Goal: Transaction & Acquisition: Purchase product/service

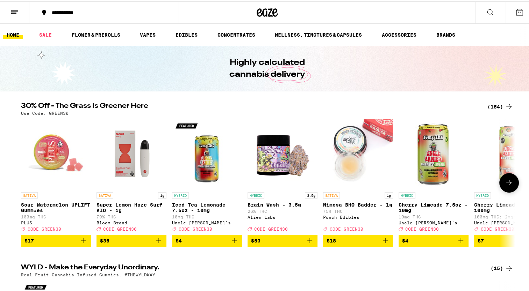
click at [501, 185] on button at bounding box center [509, 182] width 20 height 20
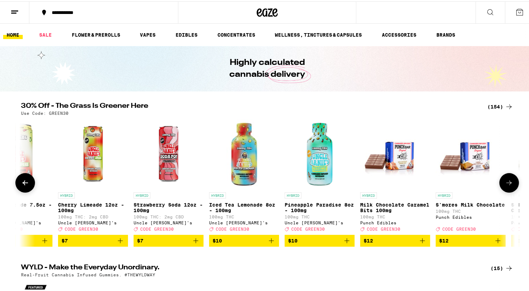
click at [501, 185] on button at bounding box center [509, 182] width 20 height 20
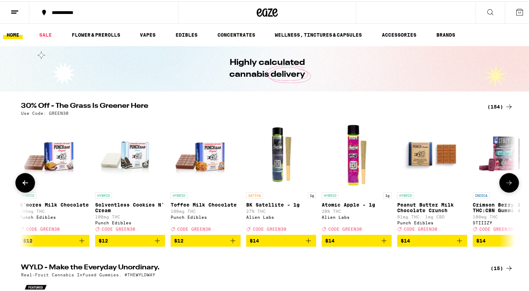
click at [501, 185] on button at bounding box center [509, 182] width 20 height 20
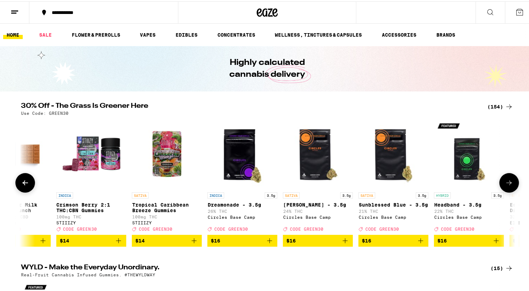
click at [501, 185] on button at bounding box center [509, 182] width 20 height 20
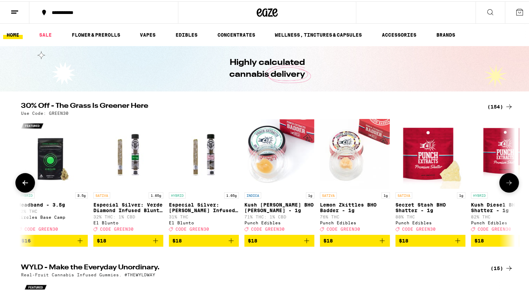
click at [501, 185] on button at bounding box center [509, 182] width 20 height 20
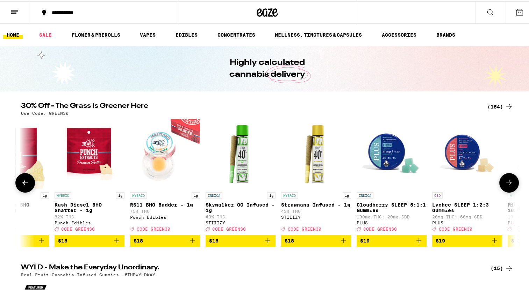
click at [501, 185] on button at bounding box center [509, 182] width 20 height 20
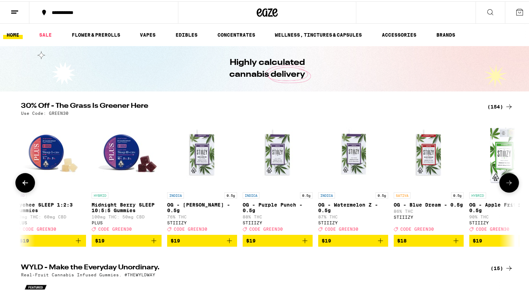
click at [501, 185] on button at bounding box center [509, 182] width 20 height 20
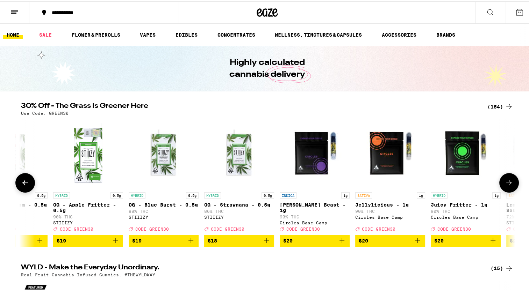
click at [501, 185] on button at bounding box center [509, 182] width 20 height 20
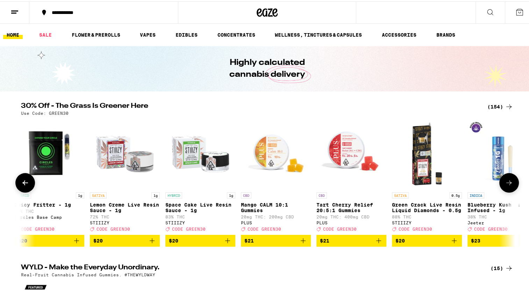
click at [501, 185] on button at bounding box center [509, 182] width 20 height 20
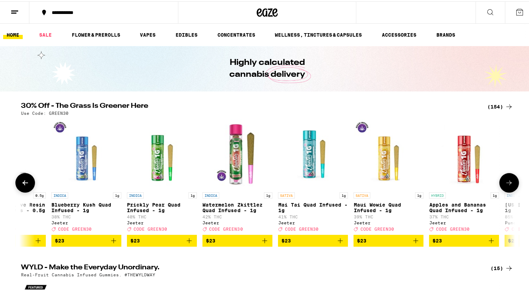
click at [501, 185] on button at bounding box center [509, 182] width 20 height 20
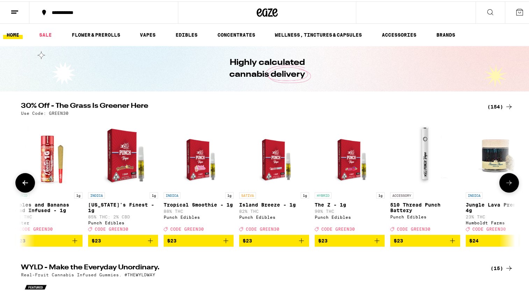
click at [501, 185] on button at bounding box center [509, 182] width 20 height 20
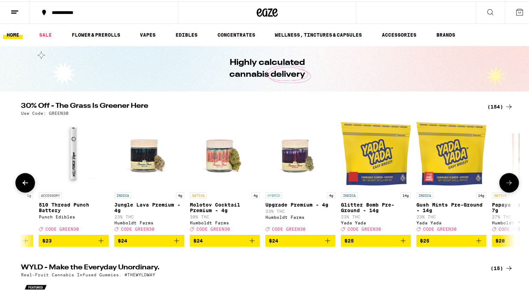
scroll to position [0, 4575]
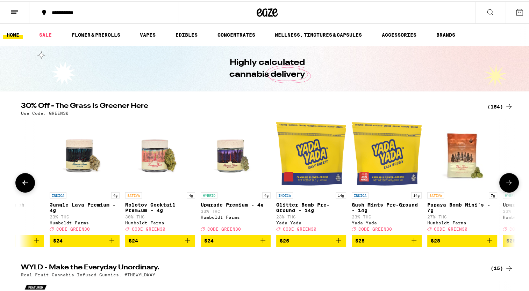
click at [501, 185] on button at bounding box center [509, 182] width 20 height 20
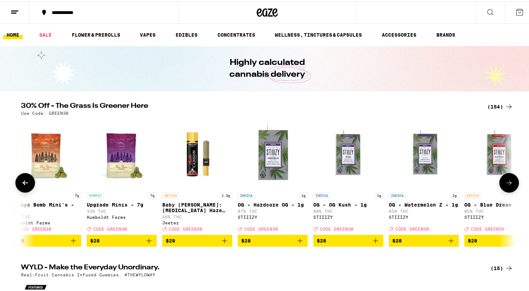
click at [501, 185] on button at bounding box center [509, 182] width 20 height 20
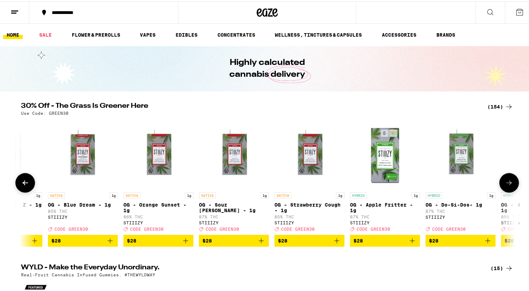
click at [501, 185] on button at bounding box center [509, 182] width 20 height 20
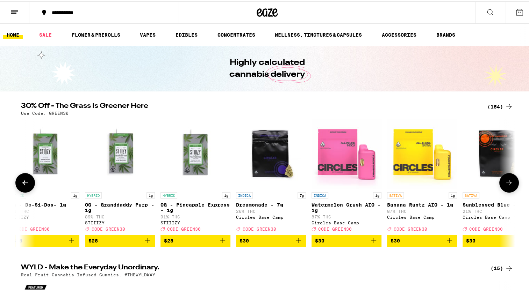
click at [501, 185] on button at bounding box center [509, 182] width 20 height 20
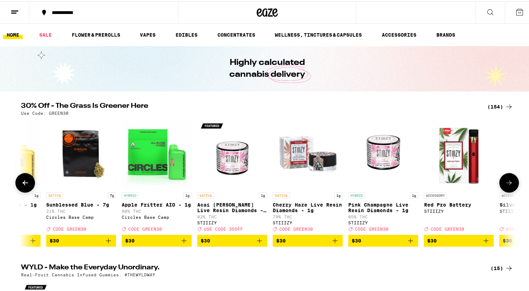
click at [501, 185] on button at bounding box center [509, 182] width 20 height 20
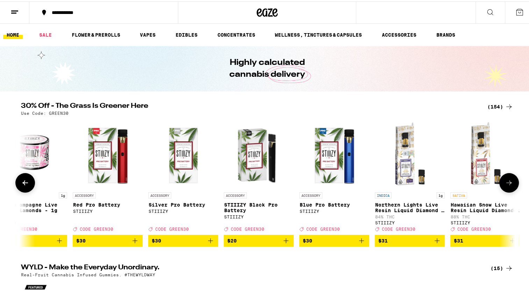
scroll to position [0, 6655]
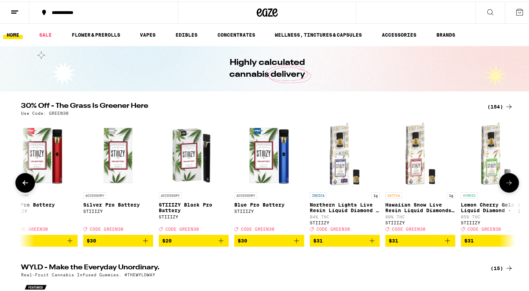
click at [20, 180] on button at bounding box center [25, 182] width 20 height 20
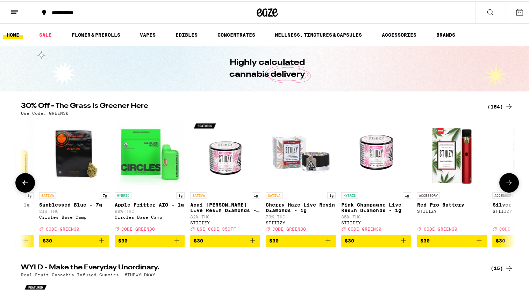
scroll to position [0, 6239]
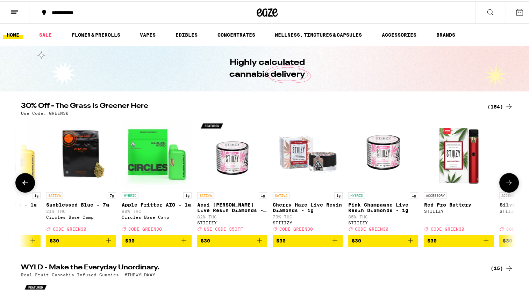
click at [507, 186] on icon at bounding box center [509, 182] width 8 height 8
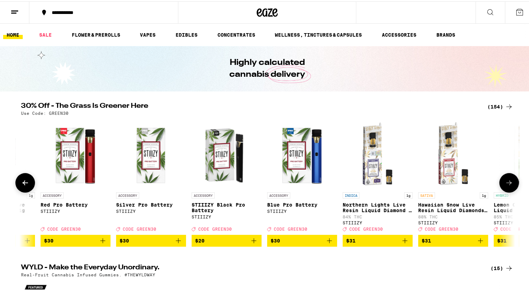
click at [507, 186] on icon at bounding box center [509, 182] width 8 height 8
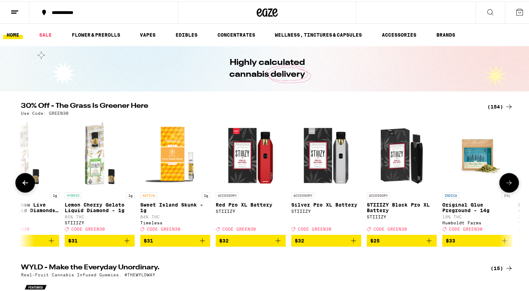
scroll to position [0, 7068]
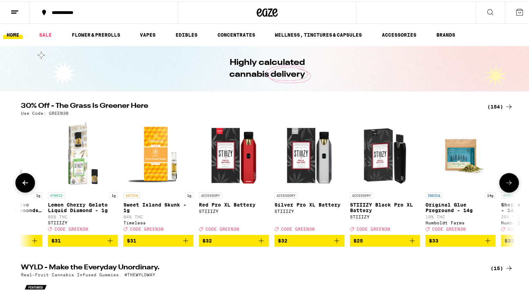
click at [507, 186] on icon at bounding box center [509, 182] width 8 height 8
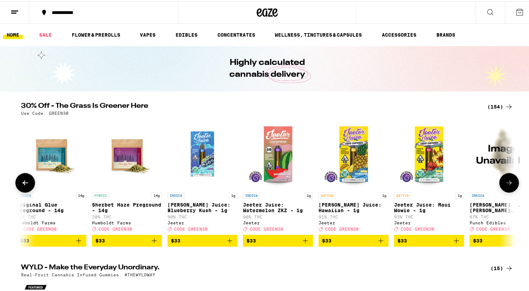
scroll to position [0, 7483]
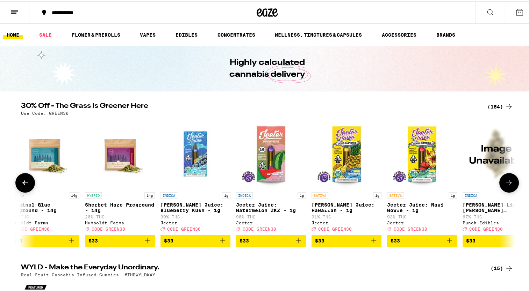
click at [507, 186] on icon at bounding box center [509, 182] width 8 height 8
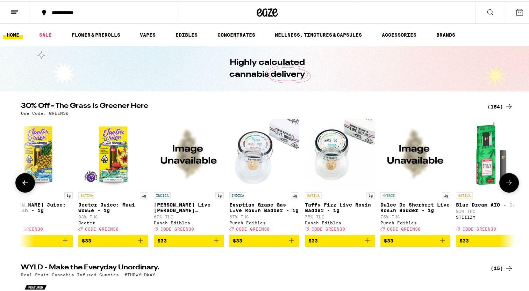
scroll to position [0, 7900]
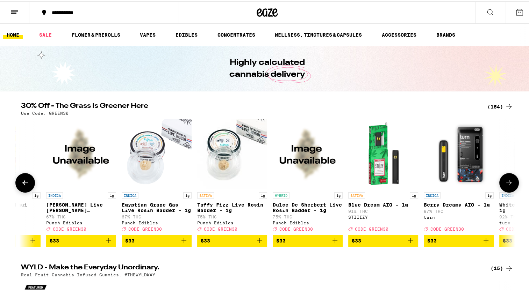
click at [507, 186] on icon at bounding box center [509, 182] width 8 height 8
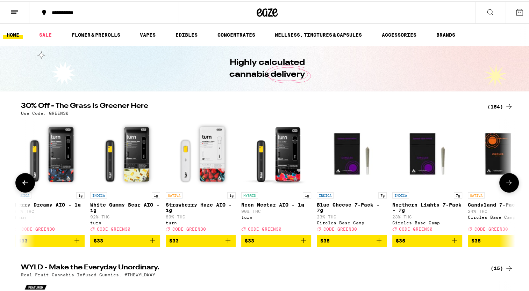
scroll to position [0, 8315]
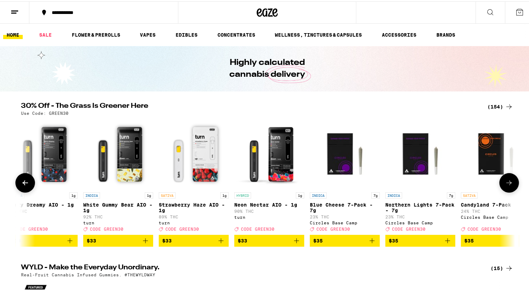
click at [23, 180] on icon at bounding box center [25, 182] width 8 height 8
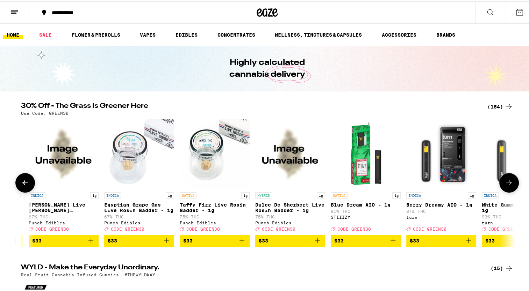
scroll to position [0, 7900]
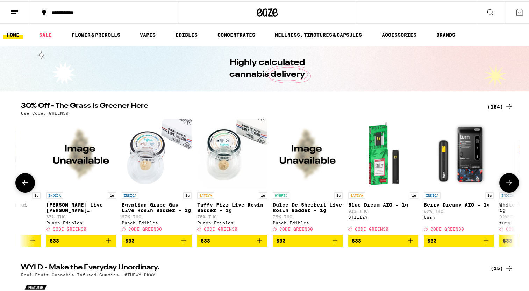
click at [508, 183] on icon at bounding box center [509, 182] width 8 height 8
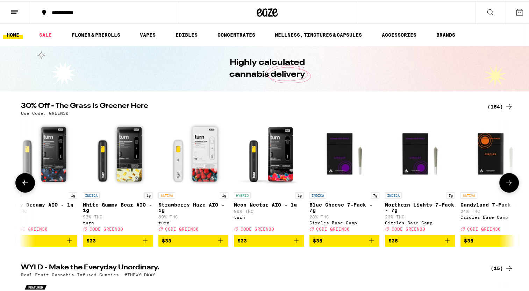
click at [508, 183] on icon at bounding box center [509, 182] width 8 height 8
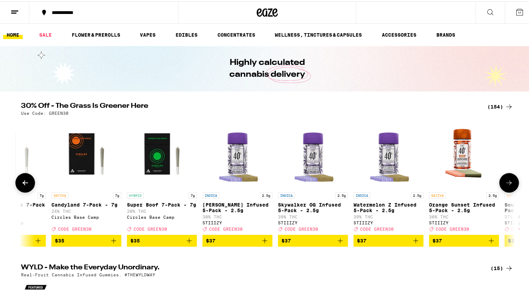
scroll to position [0, 8731]
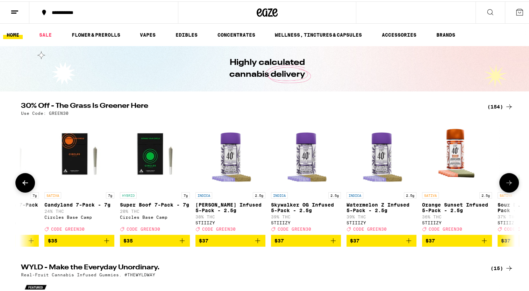
click at [23, 178] on button at bounding box center [25, 182] width 20 height 20
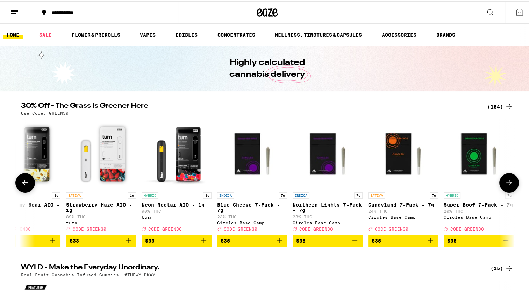
scroll to position [0, 8316]
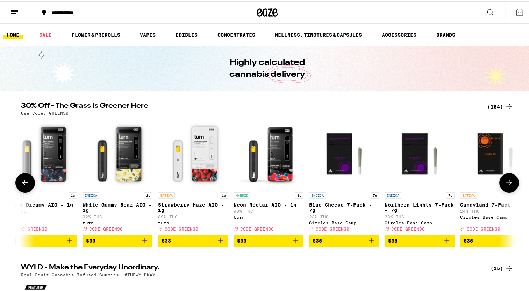
click at [504, 178] on button at bounding box center [509, 182] width 20 height 20
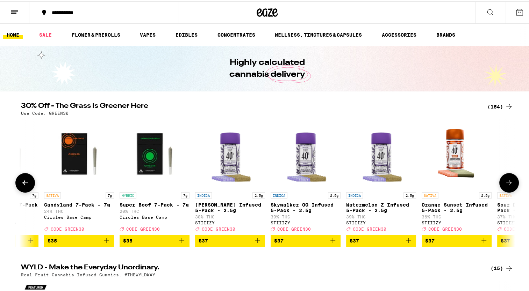
click at [504, 178] on button at bounding box center [509, 182] width 20 height 20
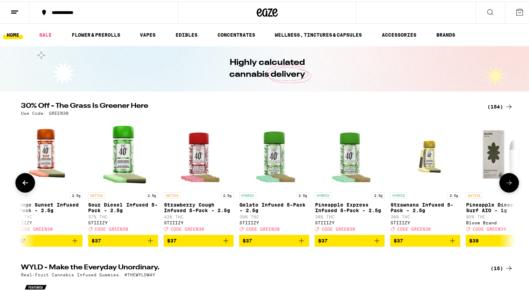
scroll to position [0, 9148]
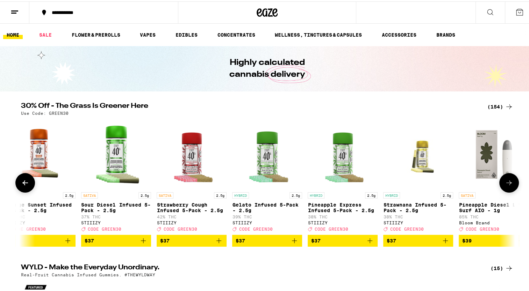
click at [504, 178] on button at bounding box center [509, 182] width 20 height 20
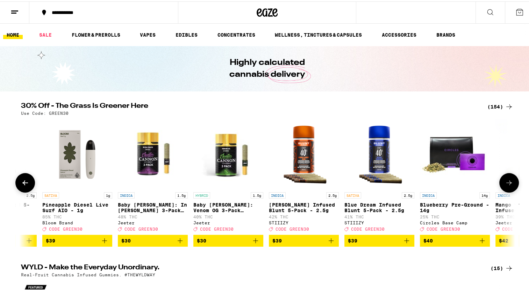
click at [504, 178] on button at bounding box center [509, 182] width 20 height 20
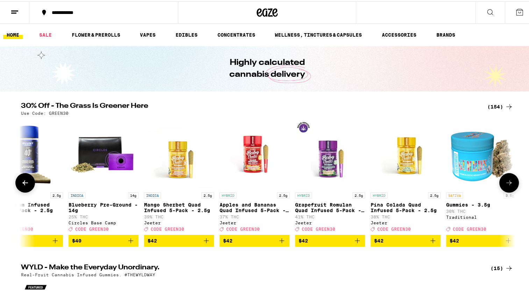
scroll to position [0, 9980]
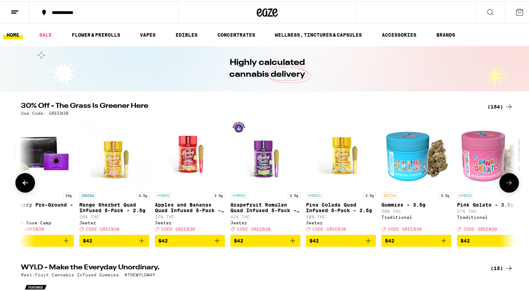
click at [504, 178] on button at bounding box center [509, 182] width 20 height 20
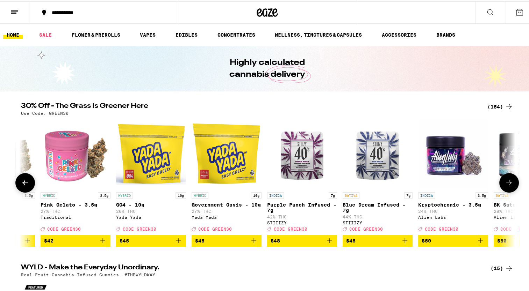
click at [504, 178] on button at bounding box center [509, 182] width 20 height 20
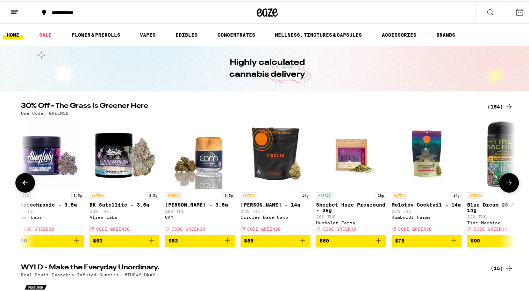
scroll to position [0, 10812]
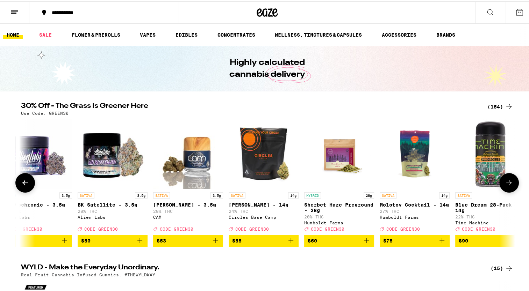
click at [15, 189] on button at bounding box center [25, 182] width 20 height 20
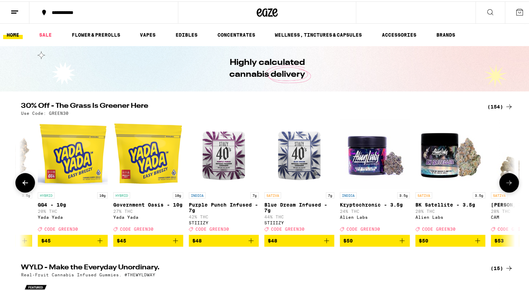
scroll to position [0, 10396]
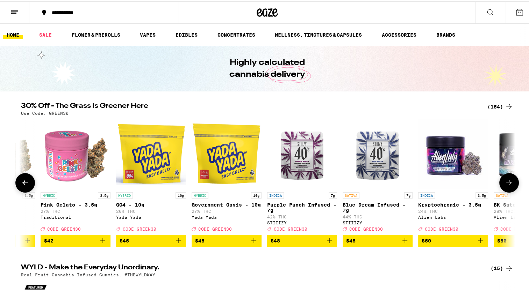
click at [512, 181] on button at bounding box center [509, 182] width 20 height 20
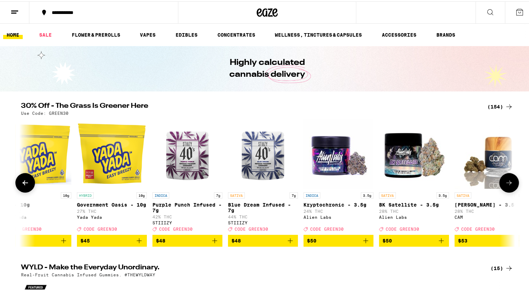
click at [512, 181] on button at bounding box center [509, 182] width 20 height 20
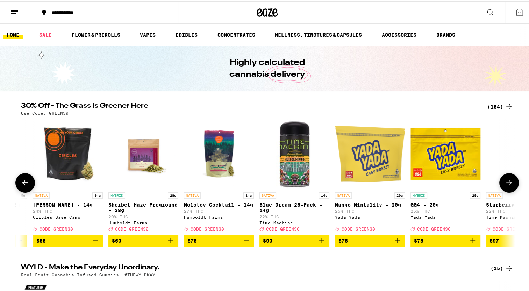
scroll to position [0, 11015]
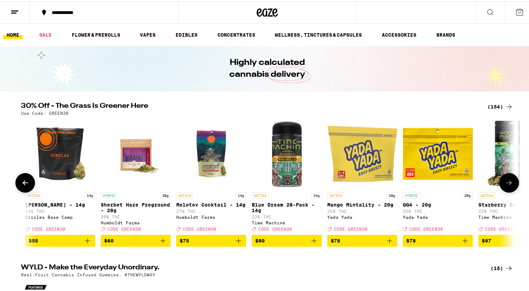
click at [512, 181] on button at bounding box center [509, 182] width 20 height 20
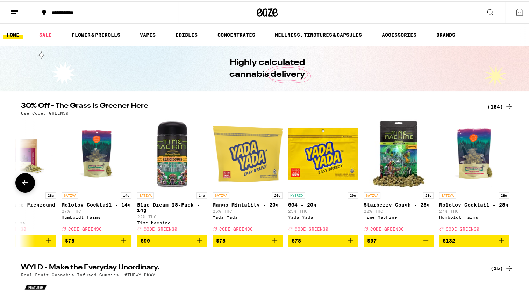
scroll to position [0, 11131]
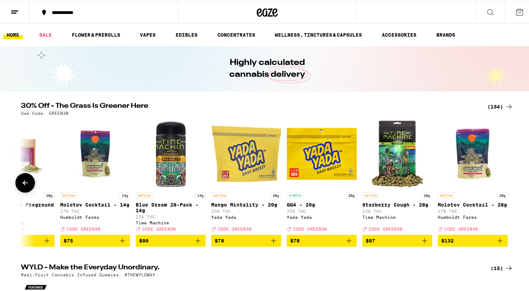
click at [512, 181] on div at bounding box center [509, 182] width 20 height 20
click at [22, 184] on icon at bounding box center [25, 181] width 6 height 5
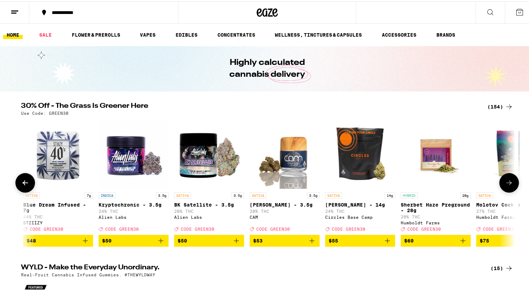
click at [22, 184] on icon at bounding box center [25, 181] width 6 height 5
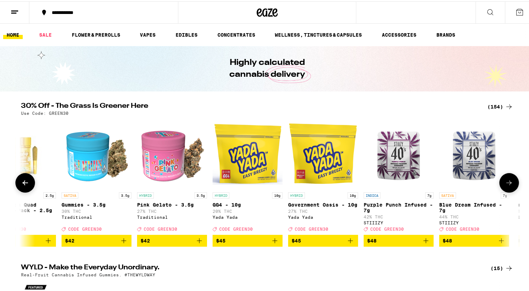
click at [22, 184] on icon at bounding box center [25, 181] width 6 height 5
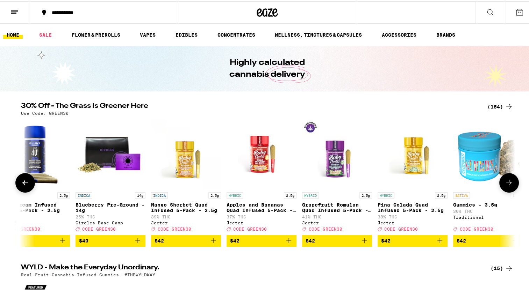
scroll to position [0, 9884]
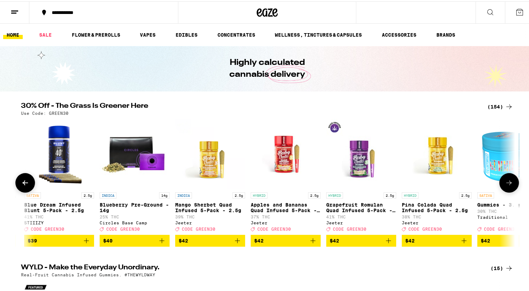
click at [22, 184] on icon at bounding box center [25, 181] width 6 height 5
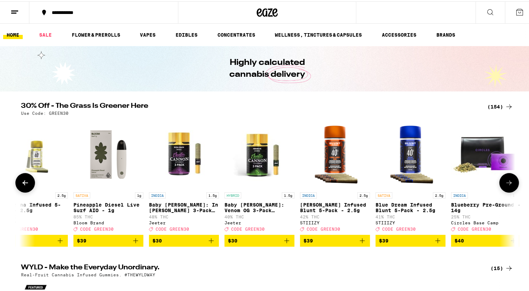
scroll to position [0, 9468]
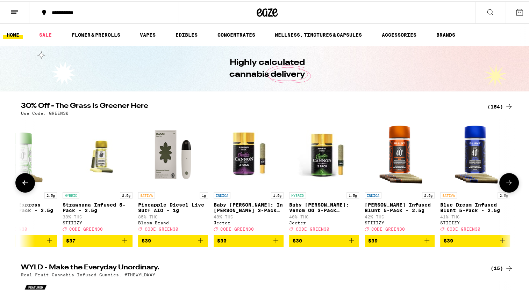
click at [22, 184] on icon at bounding box center [25, 181] width 6 height 5
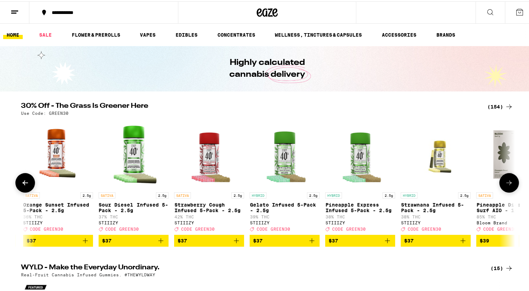
scroll to position [0, 9053]
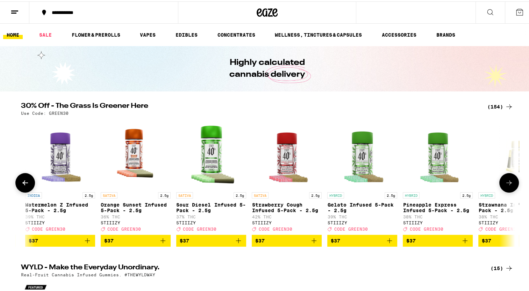
click at [22, 184] on icon at bounding box center [25, 181] width 6 height 5
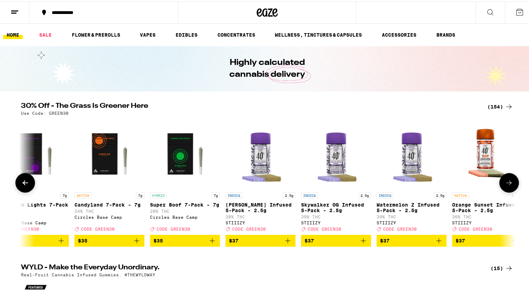
scroll to position [0, 8637]
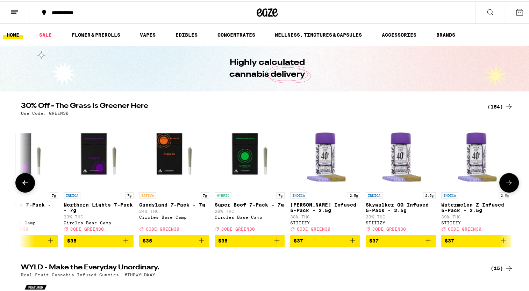
click at [22, 184] on icon at bounding box center [25, 181] width 6 height 5
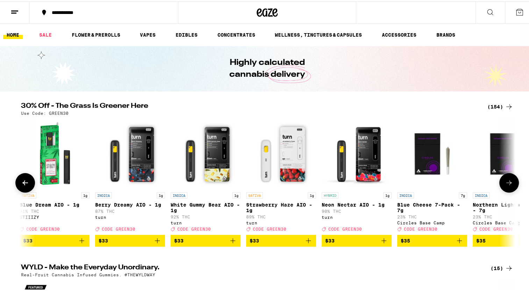
scroll to position [0, 8221]
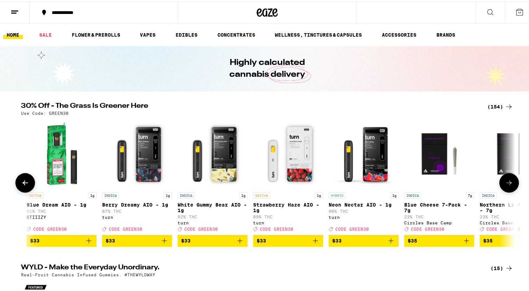
click at [22, 184] on icon at bounding box center [25, 181] width 6 height 5
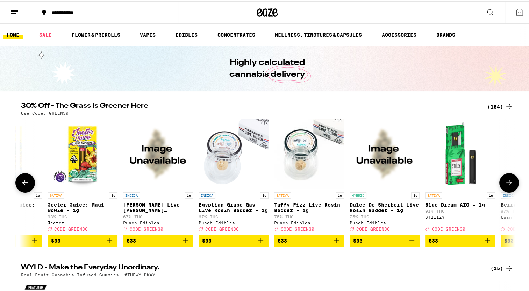
scroll to position [0, 7806]
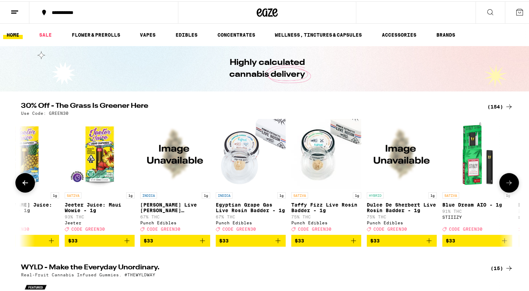
click at [22, 184] on icon at bounding box center [25, 181] width 6 height 5
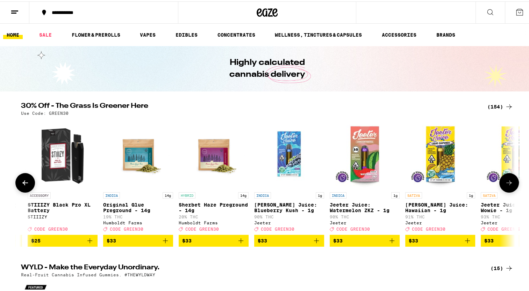
click at [22, 184] on icon at bounding box center [25, 181] width 6 height 5
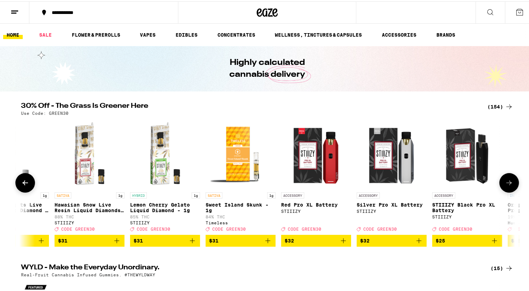
scroll to position [0, 6974]
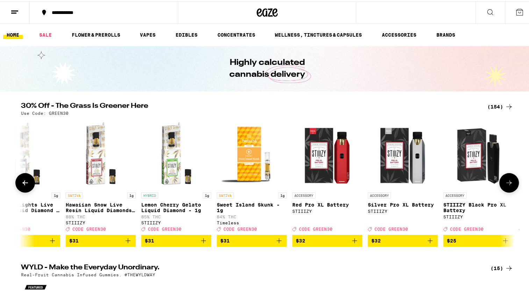
click at [22, 184] on icon at bounding box center [25, 181] width 6 height 5
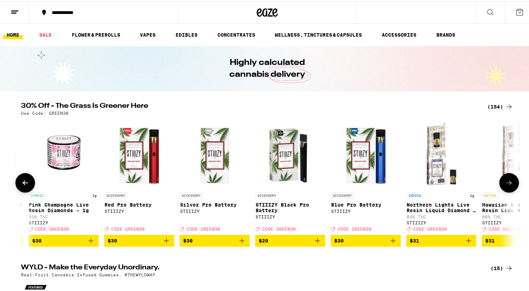
click at [22, 184] on icon at bounding box center [25, 181] width 6 height 5
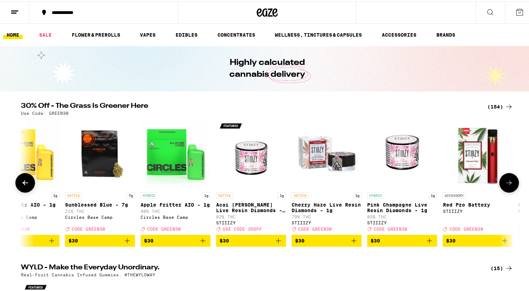
scroll to position [0, 6143]
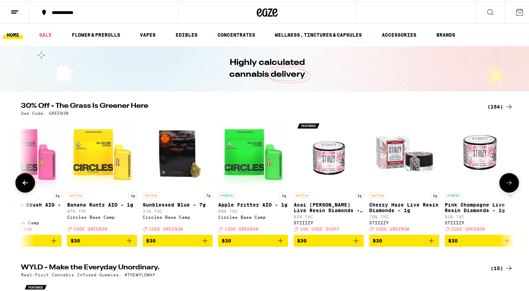
click at [22, 184] on icon at bounding box center [25, 181] width 6 height 5
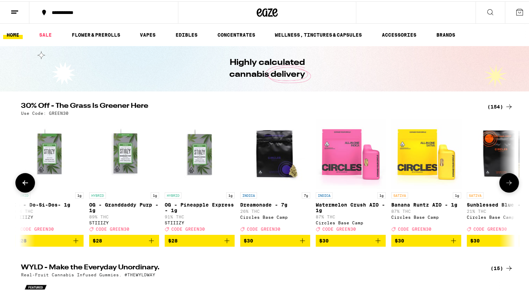
scroll to position [0, 5727]
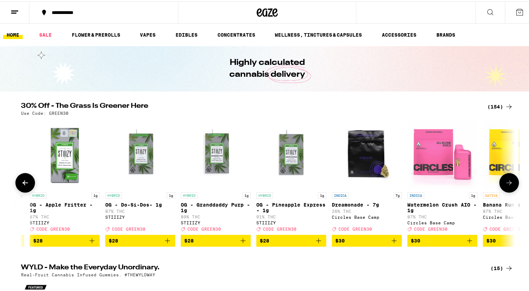
click at [22, 184] on icon at bounding box center [25, 181] width 6 height 5
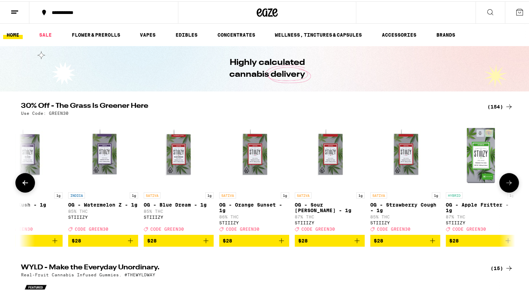
click at [22, 184] on icon at bounding box center [25, 181] width 6 height 5
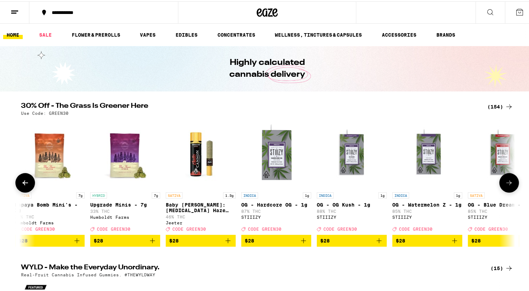
scroll to position [0, 4896]
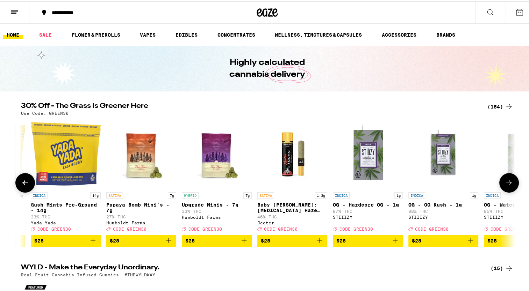
click at [22, 184] on icon at bounding box center [25, 181] width 6 height 5
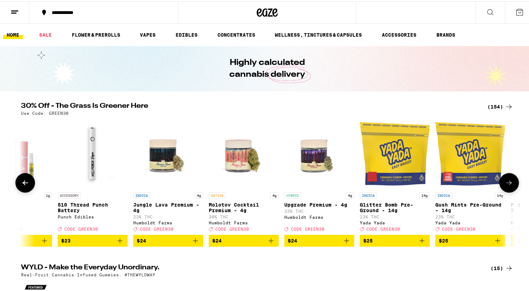
scroll to position [0, 4480]
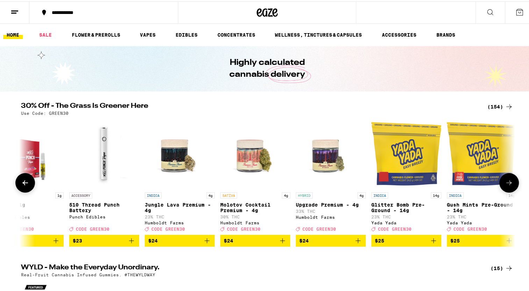
click at [22, 184] on icon at bounding box center [25, 181] width 6 height 5
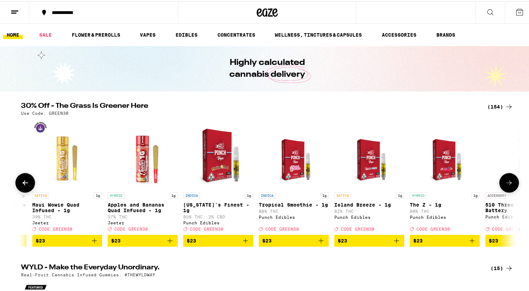
click at [22, 184] on icon at bounding box center [25, 181] width 6 height 5
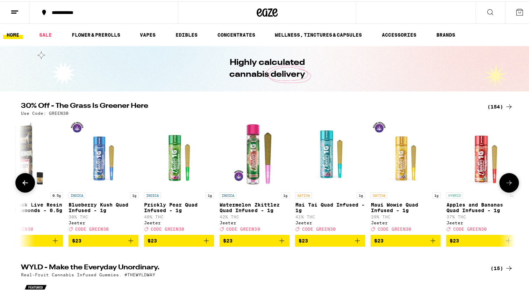
scroll to position [0, 3649]
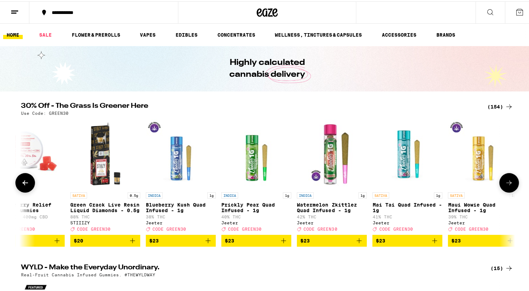
click at [36, 182] on img "Open page for Tart Cherry Relief 20:5:1 Gummies from PLUS" at bounding box center [30, 153] width 70 height 70
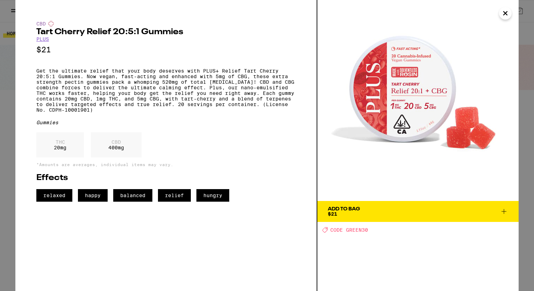
click at [507, 9] on icon "Close" at bounding box center [505, 13] width 8 height 10
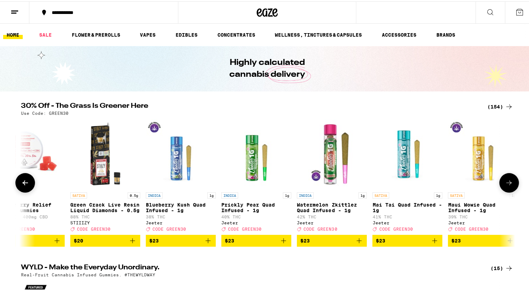
click at [24, 183] on icon at bounding box center [25, 182] width 8 height 8
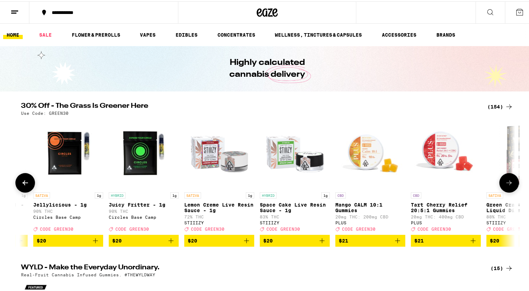
click at [24, 183] on icon at bounding box center [25, 182] width 8 height 8
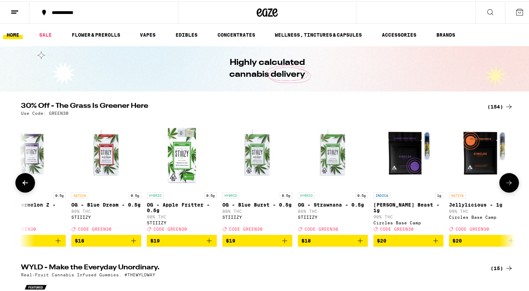
click at [24, 183] on icon at bounding box center [25, 182] width 8 height 8
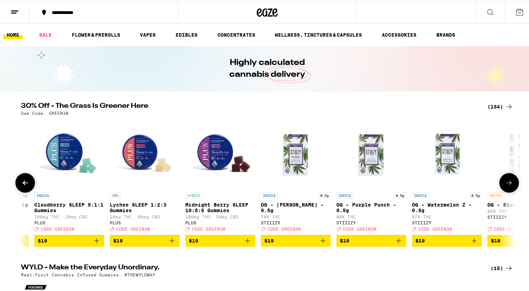
click at [24, 183] on icon at bounding box center [25, 182] width 8 height 8
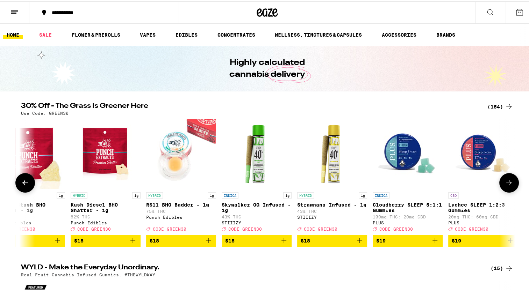
scroll to position [0, 1986]
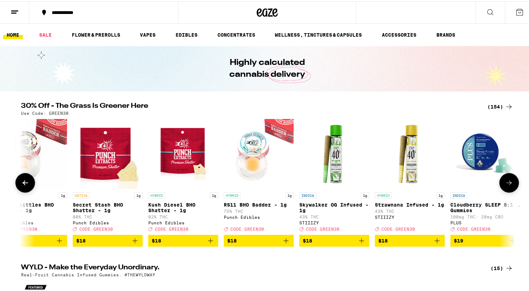
click at [24, 183] on icon at bounding box center [25, 182] width 8 height 8
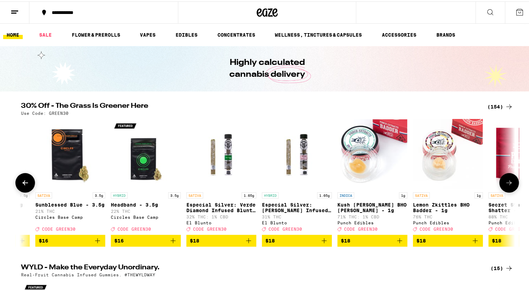
click at [24, 183] on icon at bounding box center [25, 182] width 8 height 8
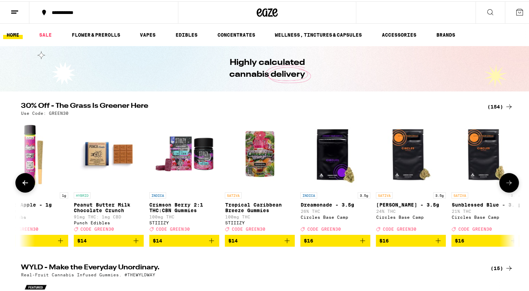
click at [24, 183] on icon at bounding box center [25, 182] width 8 height 8
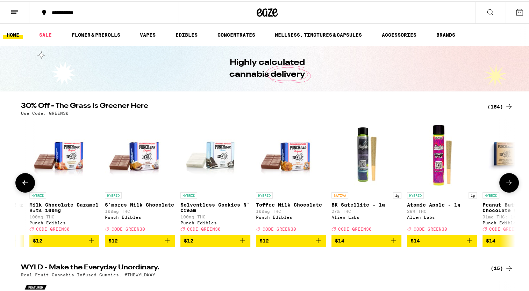
scroll to position [0, 739]
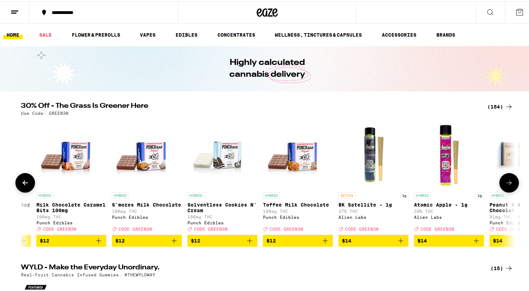
click at [24, 183] on icon at bounding box center [25, 182] width 8 height 8
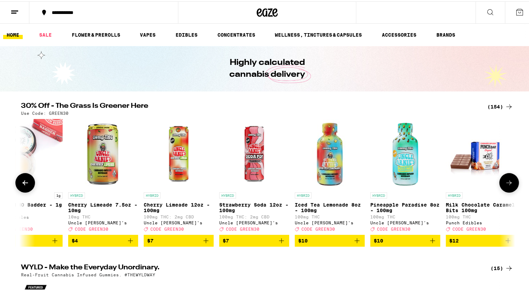
scroll to position [0, 324]
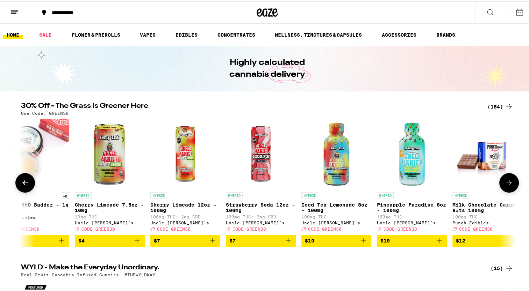
click at [24, 183] on icon at bounding box center [25, 182] width 8 height 8
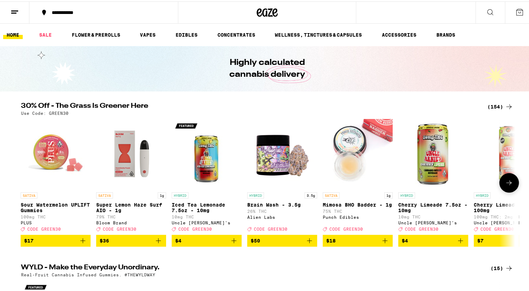
scroll to position [0, 0]
click at [24, 183] on div at bounding box center [25, 182] width 20 height 20
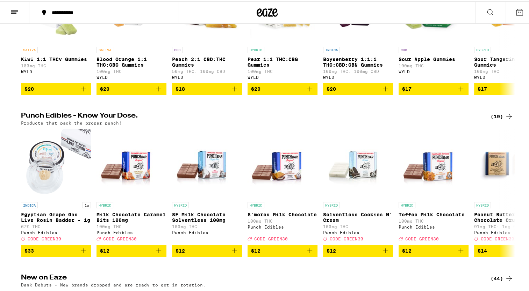
scroll to position [321, 0]
